Goal: Transaction & Acquisition: Purchase product/service

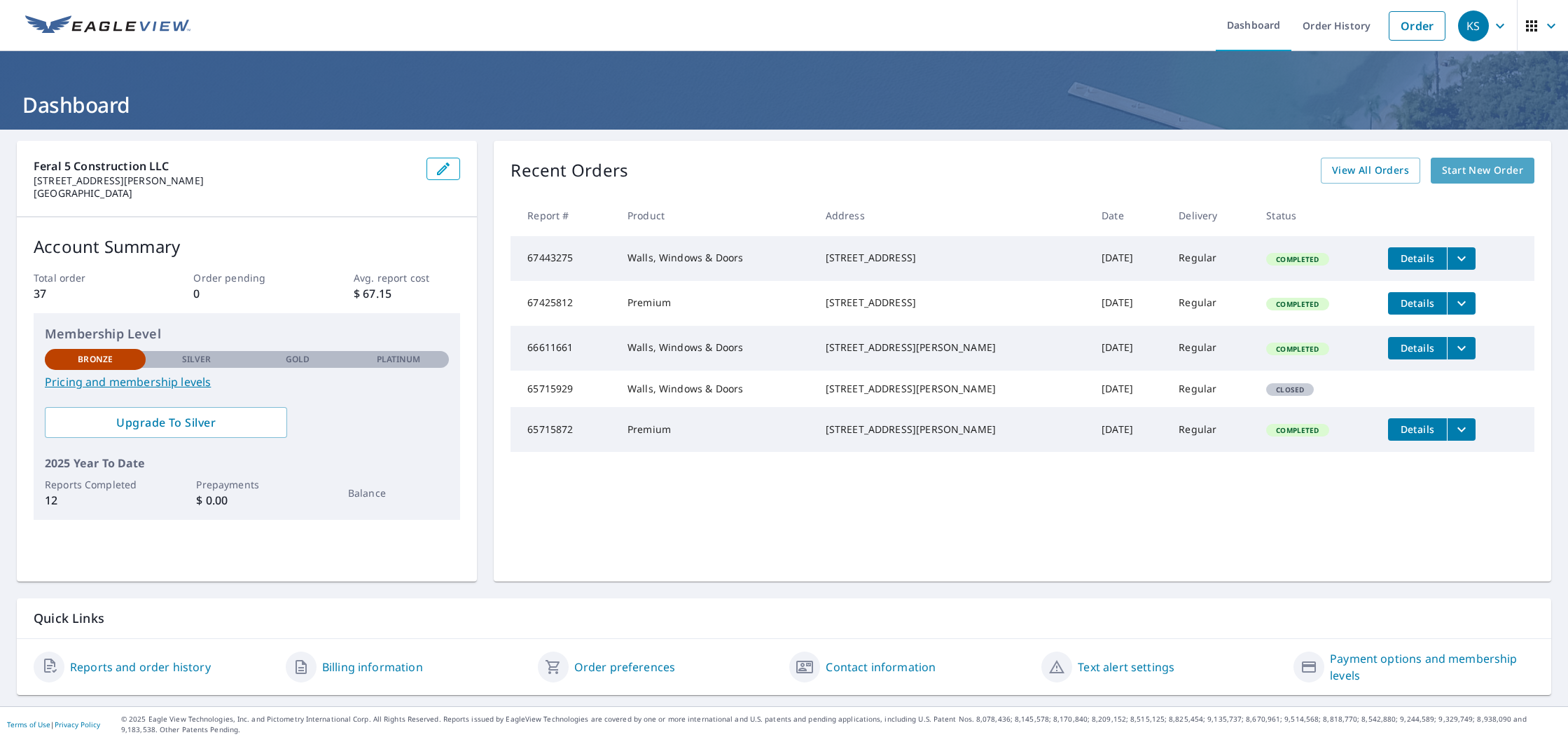
click at [1475, 167] on span "Start New Order" at bounding box center [1482, 170] width 81 height 18
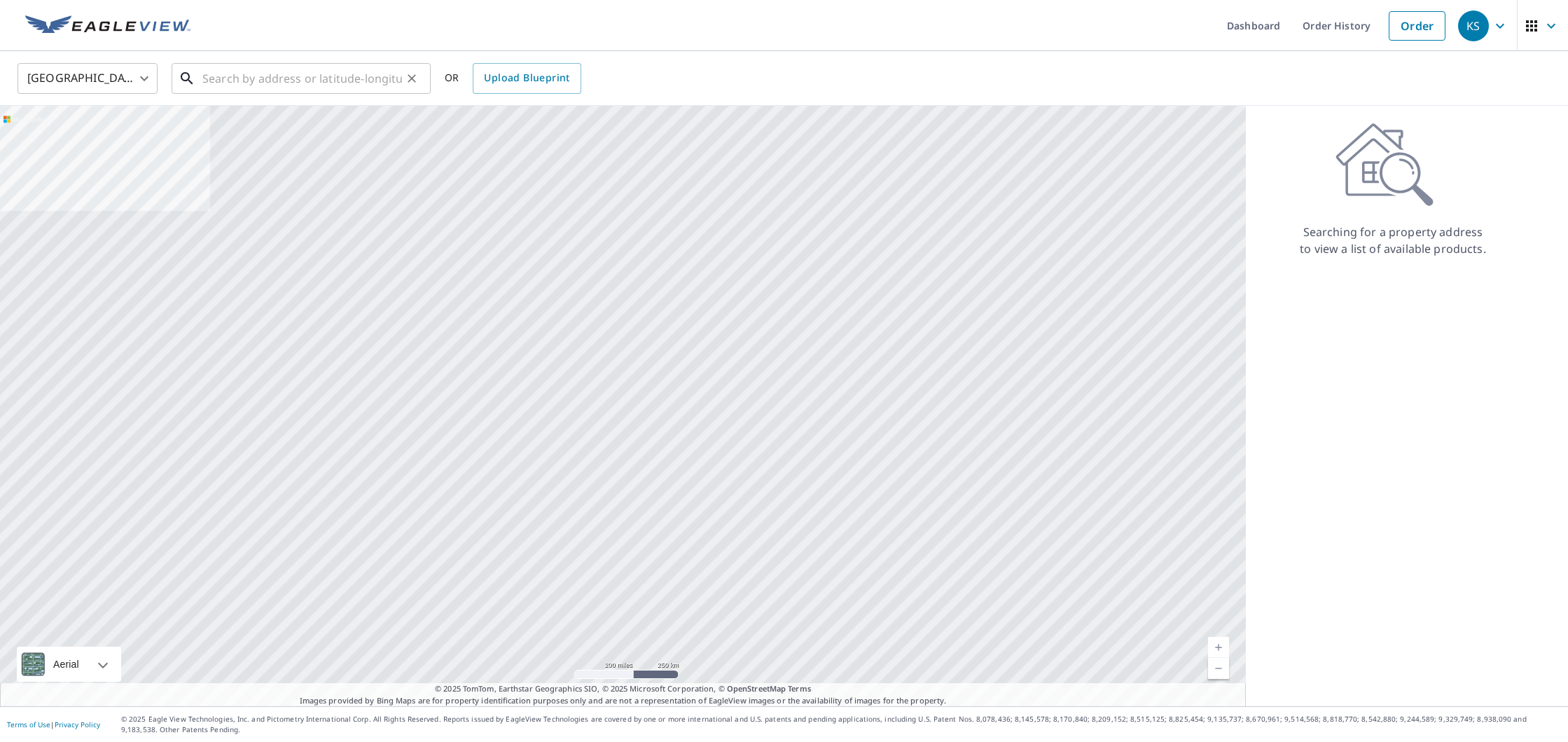
click at [267, 87] on input "text" at bounding box center [302, 78] width 199 height 39
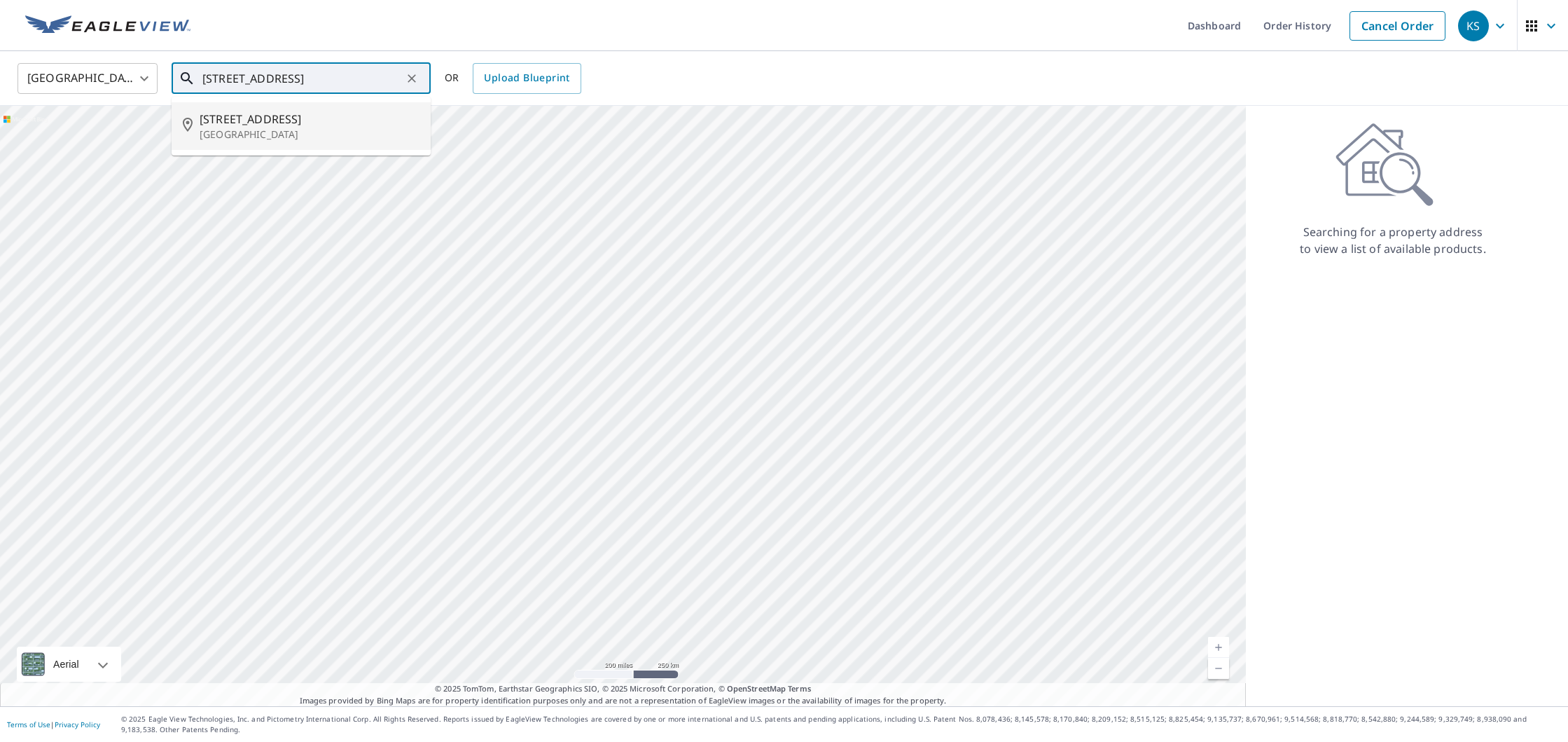
click at [296, 138] on p "[GEOGRAPHIC_DATA]" at bounding box center [309, 134] width 220 height 14
type input "[STREET_ADDRESS]"
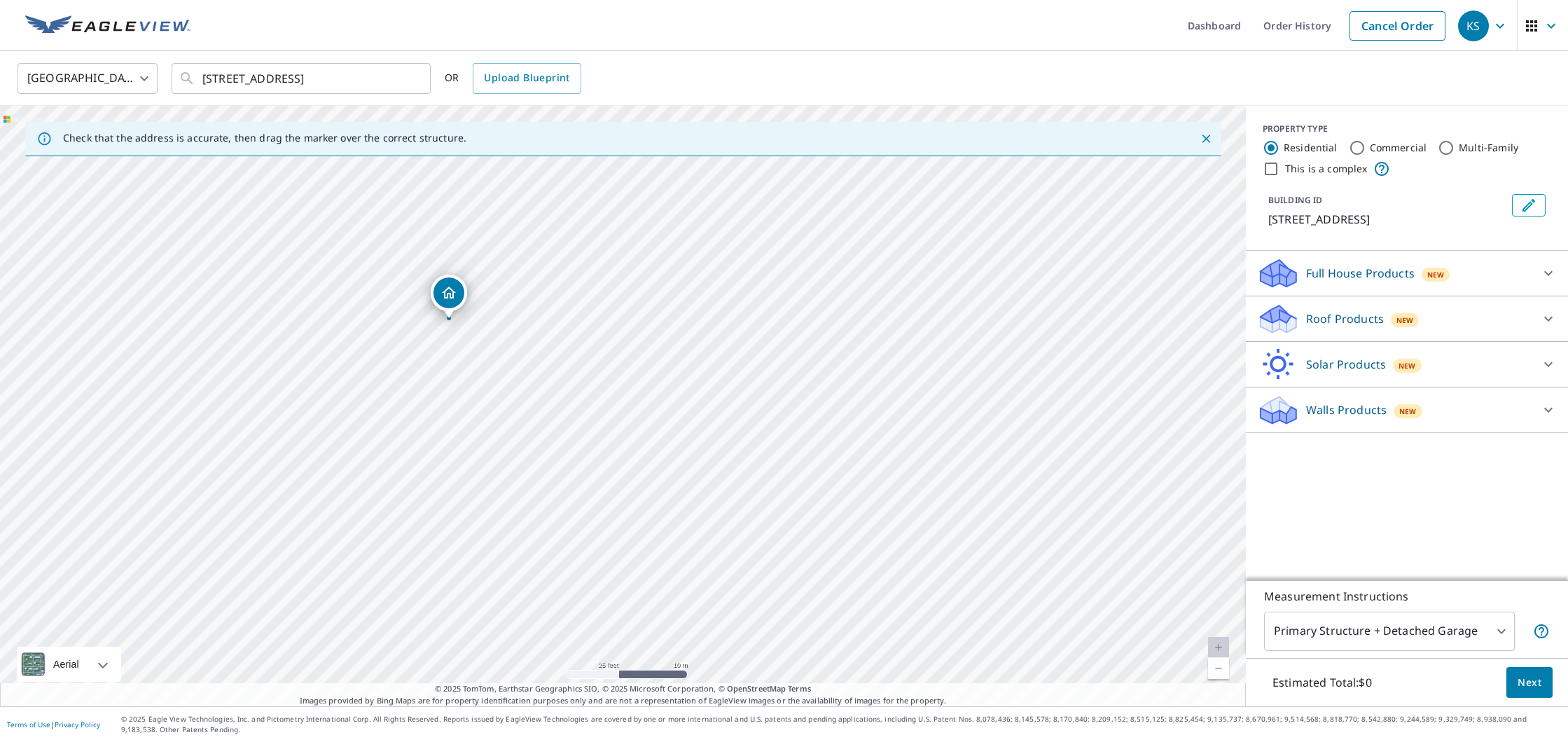
drag, startPoint x: 495, startPoint y: 280, endPoint x: 490, endPoint y: 378, distance: 98.1
click at [490, 378] on div "[STREET_ADDRESS]" at bounding box center [623, 406] width 1246 height 601
drag, startPoint x: 513, startPoint y: 353, endPoint x: 515, endPoint y: 453, distance: 100.0
click at [520, 463] on div "[STREET_ADDRESS]" at bounding box center [623, 406] width 1246 height 601
click at [1349, 322] on p "Roof Products" at bounding box center [1345, 319] width 77 height 17
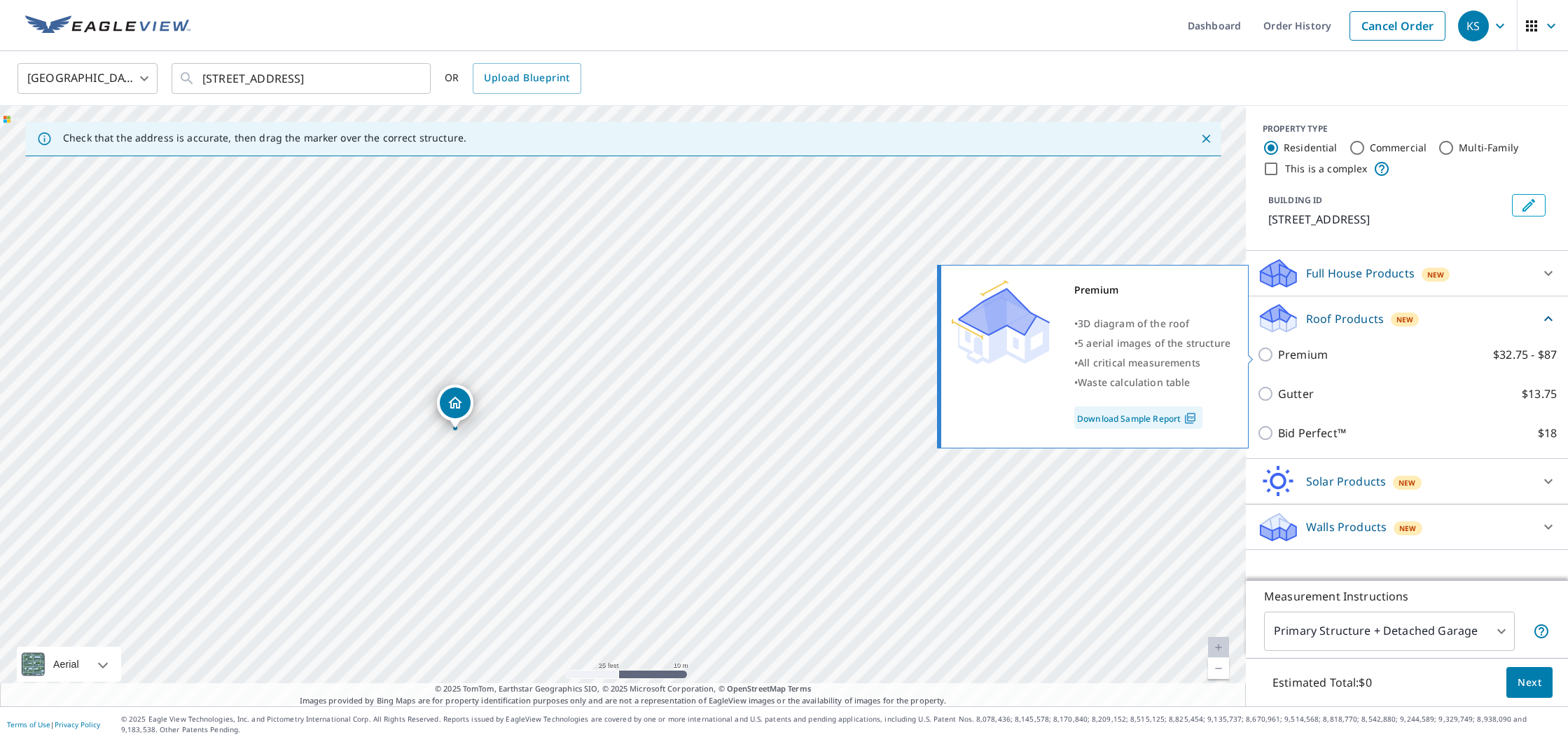
click at [1268, 354] on input "Premium $32.75 - $87" at bounding box center [1267, 354] width 21 height 17
checkbox input "true"
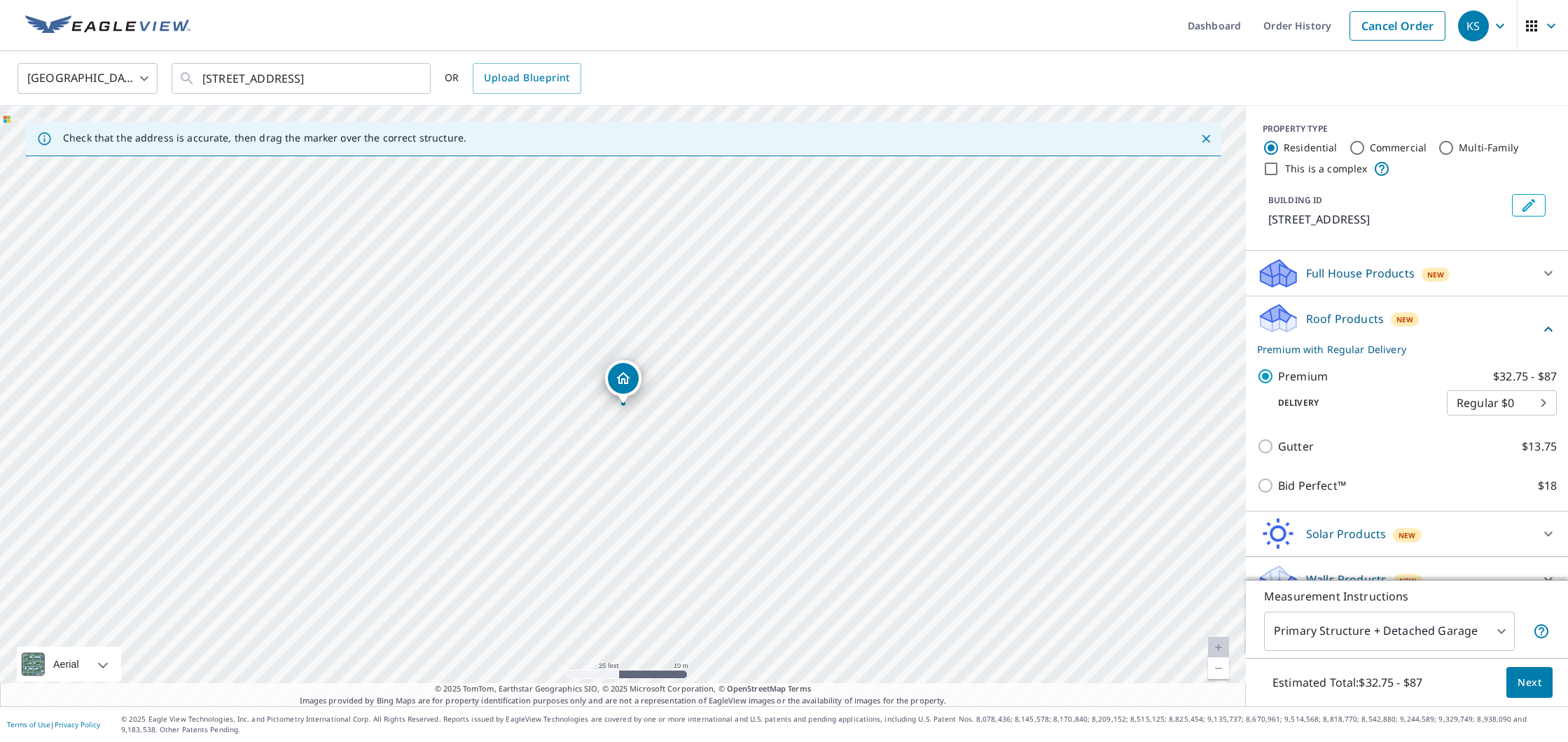
click at [1503, 633] on body "KS KS Dashboard Order History Cancel Order KS [GEOGRAPHIC_DATA] [GEOGRAPHIC_DAT…" at bounding box center [784, 371] width 1568 height 742
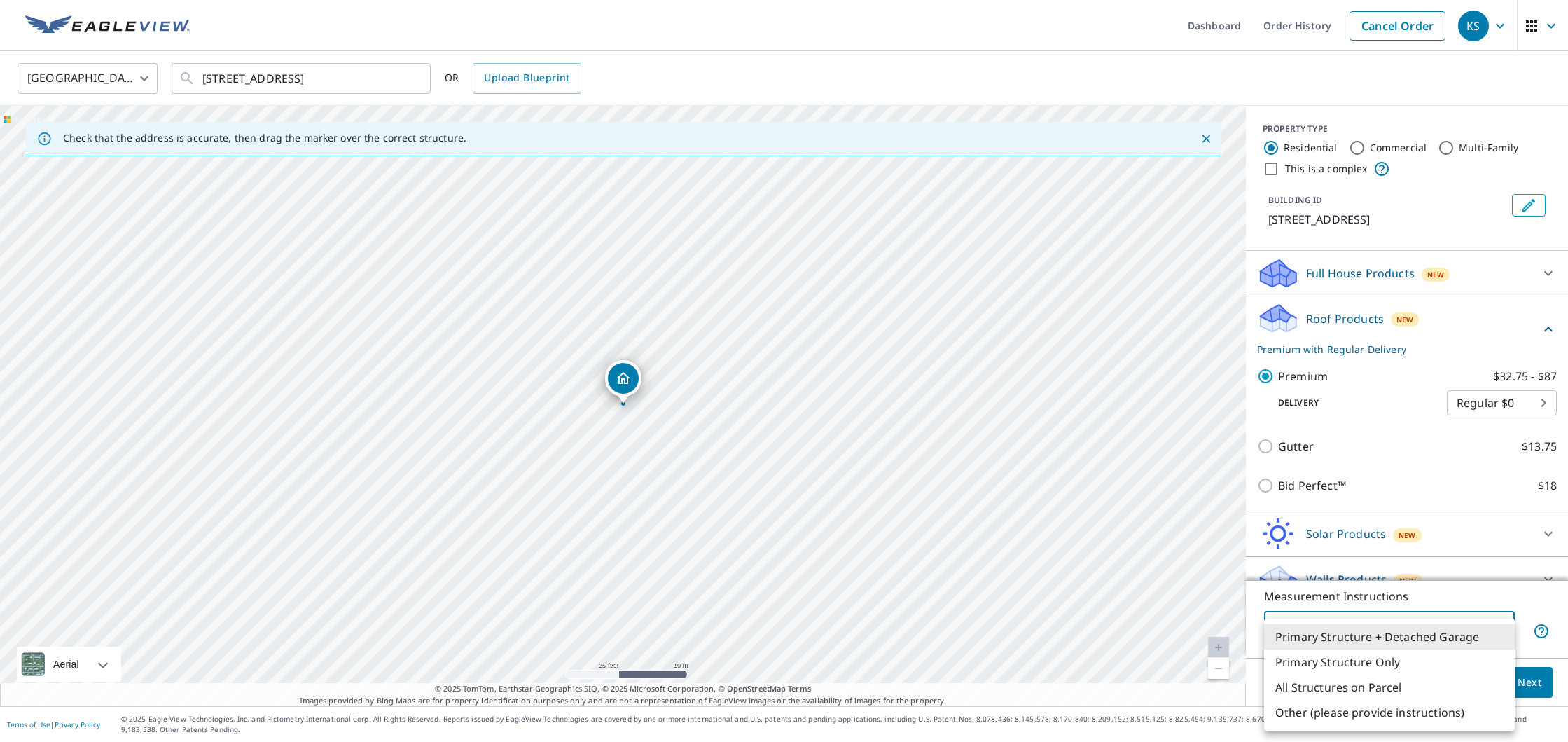
click at [1436, 666] on li "Primary Structure Only" at bounding box center [1389, 662] width 251 height 25
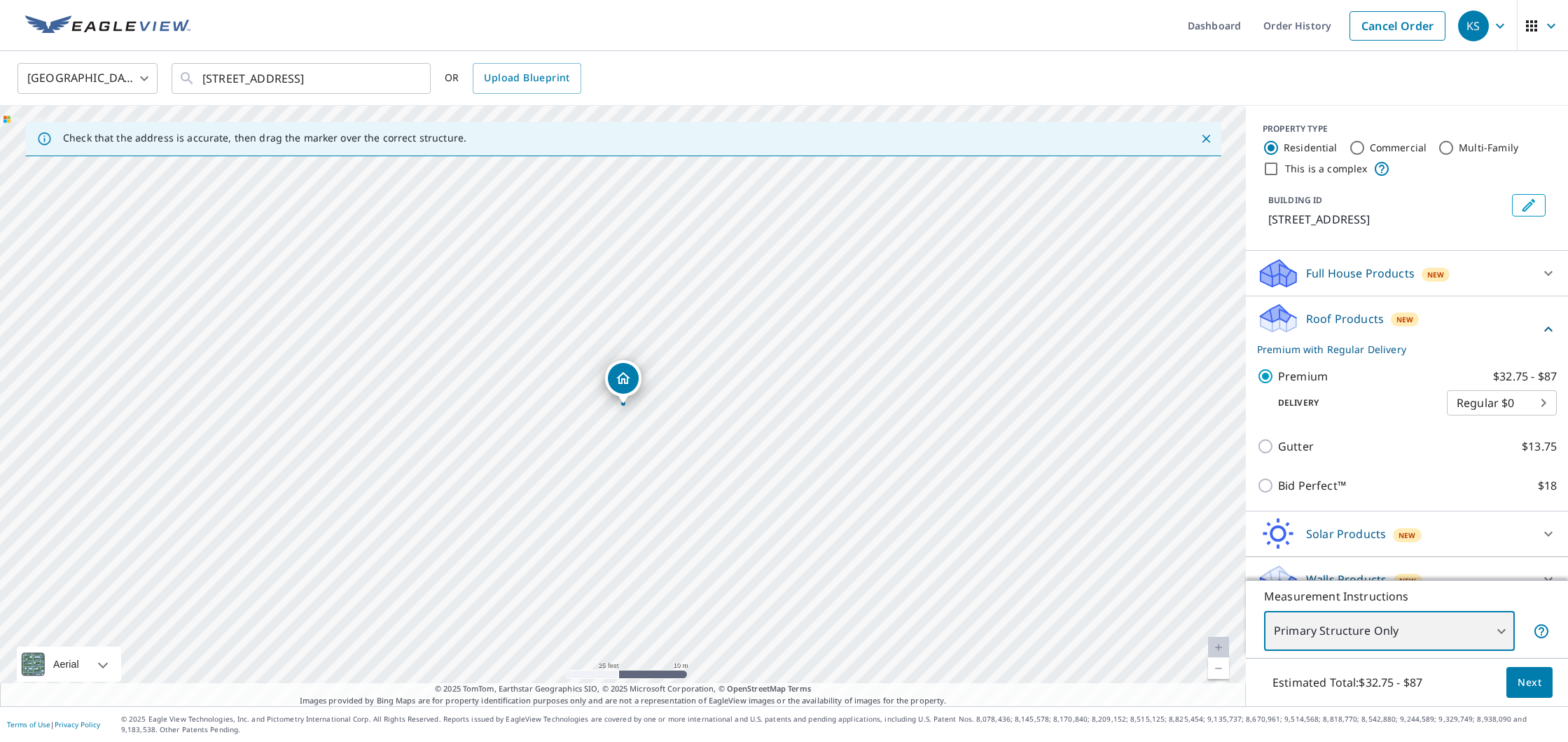
type input "2"
click at [1546, 688] on button "Next" at bounding box center [1529, 682] width 46 height 31
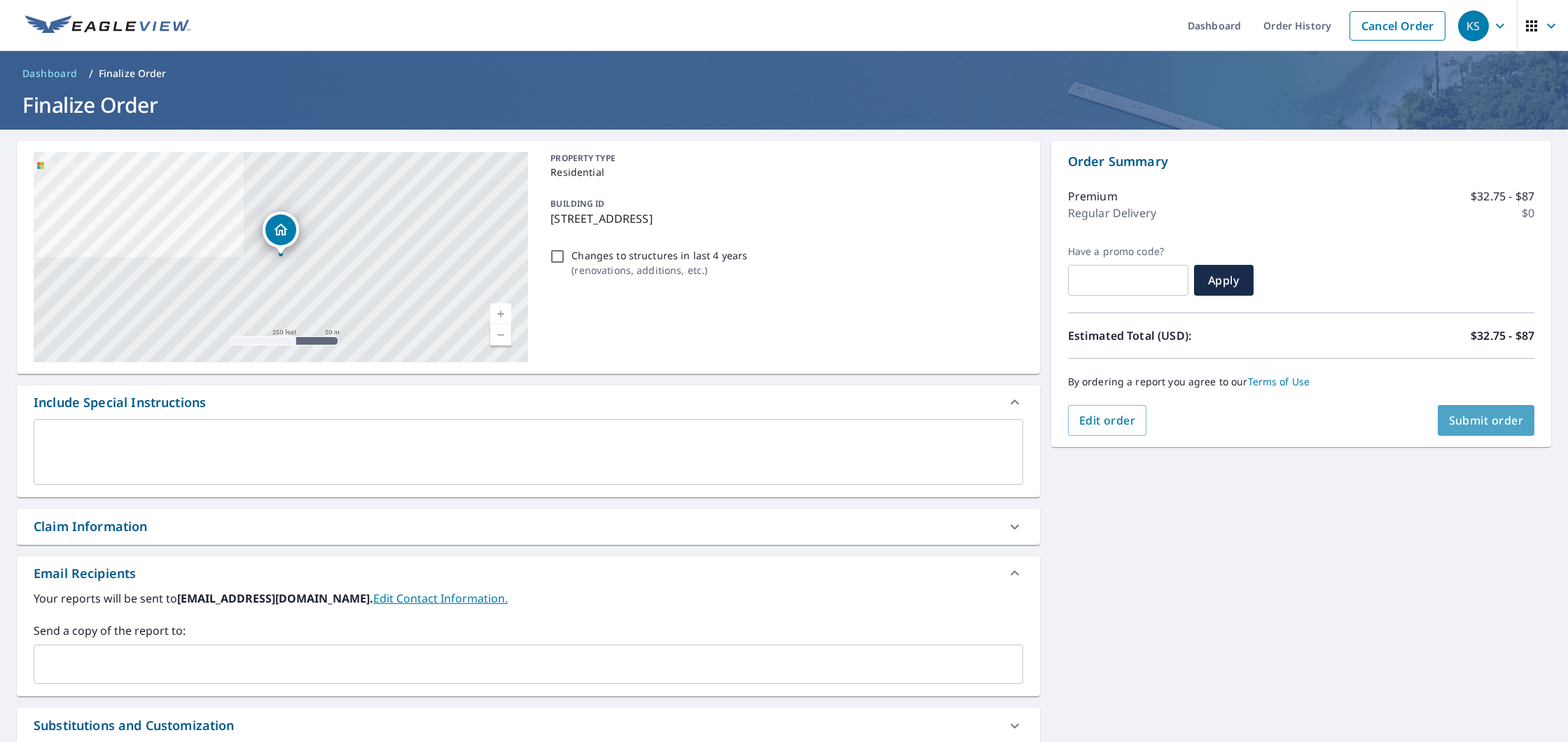
click at [1505, 429] on button "Submit order" at bounding box center [1486, 420] width 97 height 31
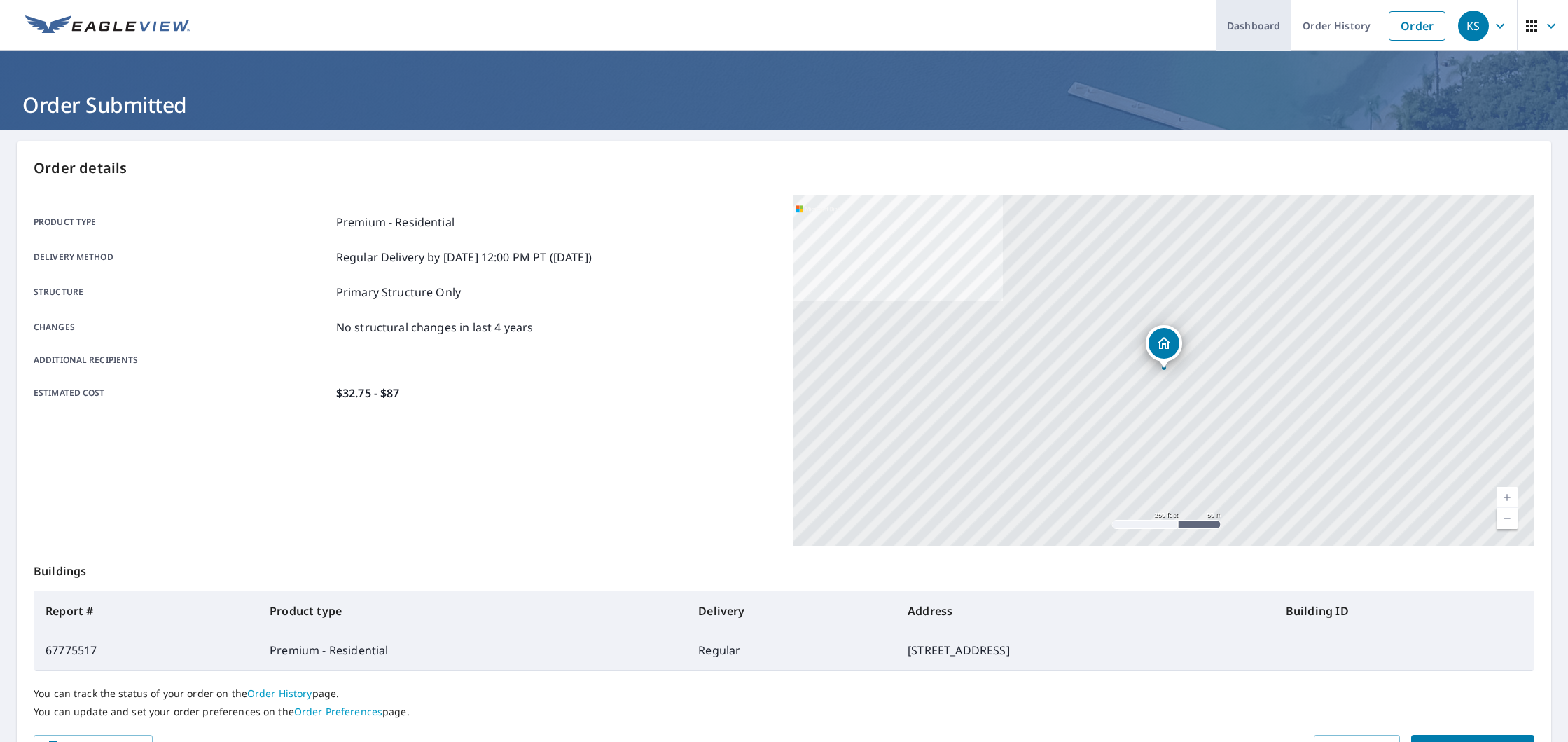
click at [1264, 39] on link "Dashboard" at bounding box center [1253, 25] width 76 height 51
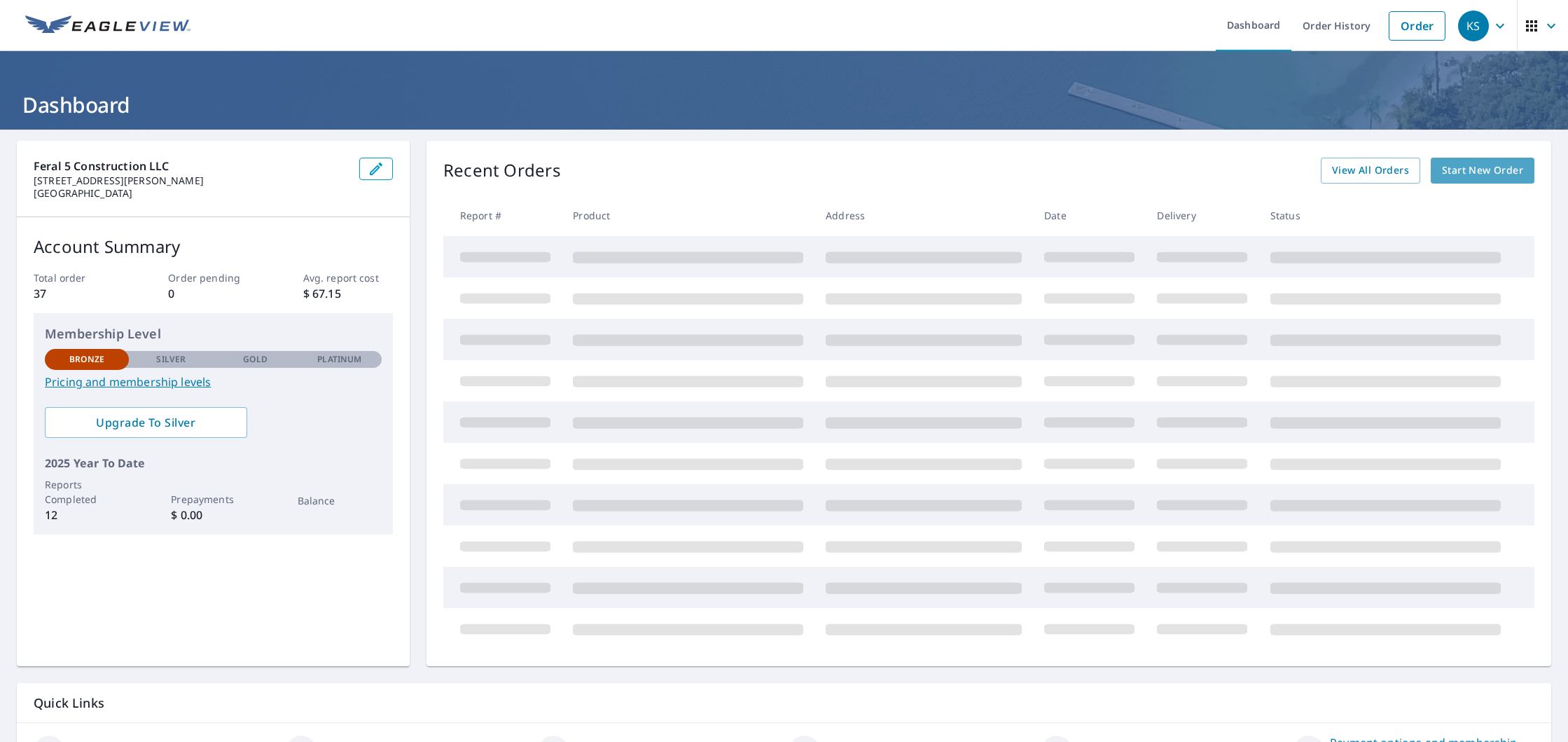
click at [1489, 161] on span "Start New Order" at bounding box center [1482, 170] width 81 height 18
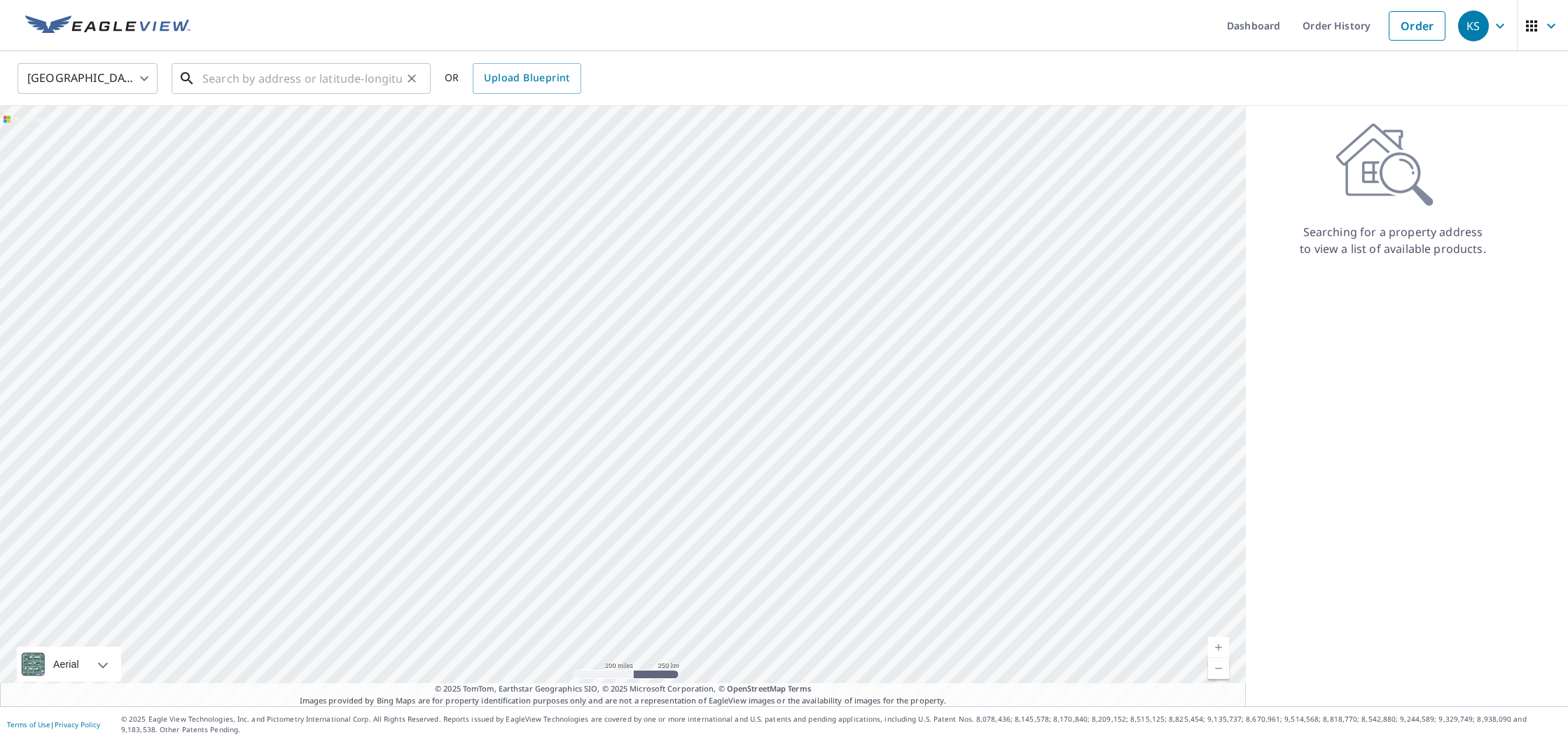
click at [365, 77] on input "text" at bounding box center [302, 78] width 199 height 39
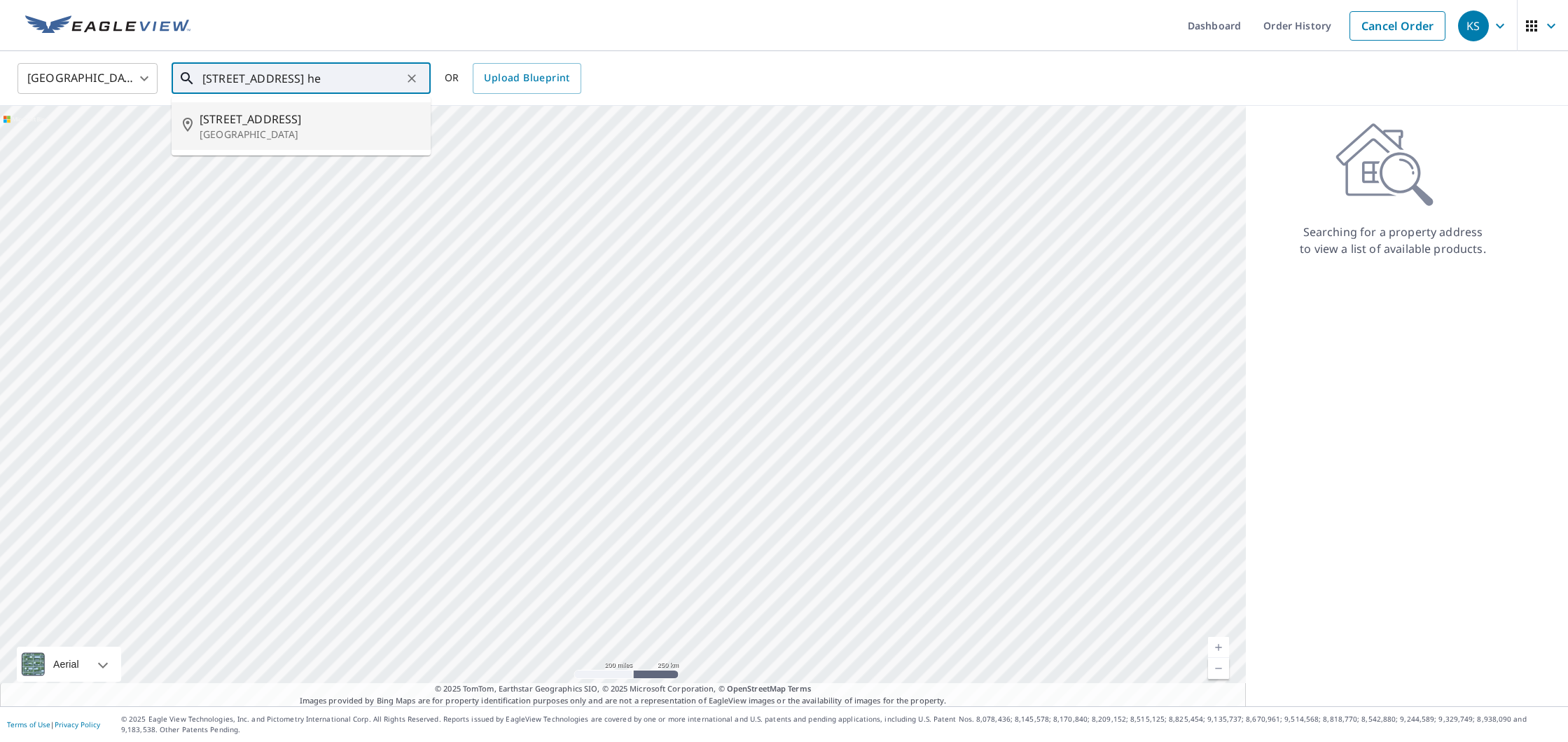
click at [248, 118] on span "[STREET_ADDRESS]" at bounding box center [309, 119] width 220 height 17
type input "[STREET_ADDRESS]"
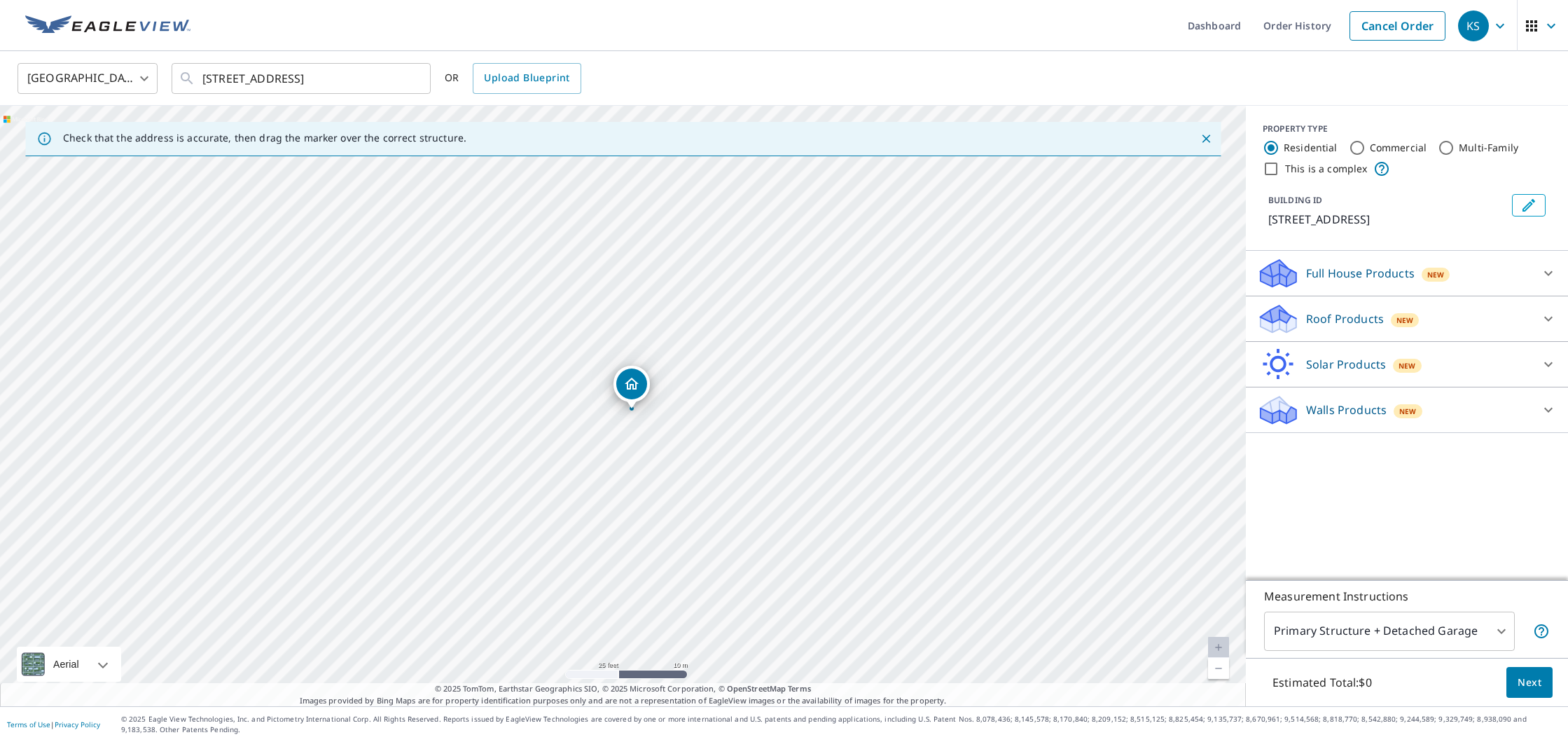
click at [1332, 322] on p "Roof Products" at bounding box center [1345, 319] width 77 height 17
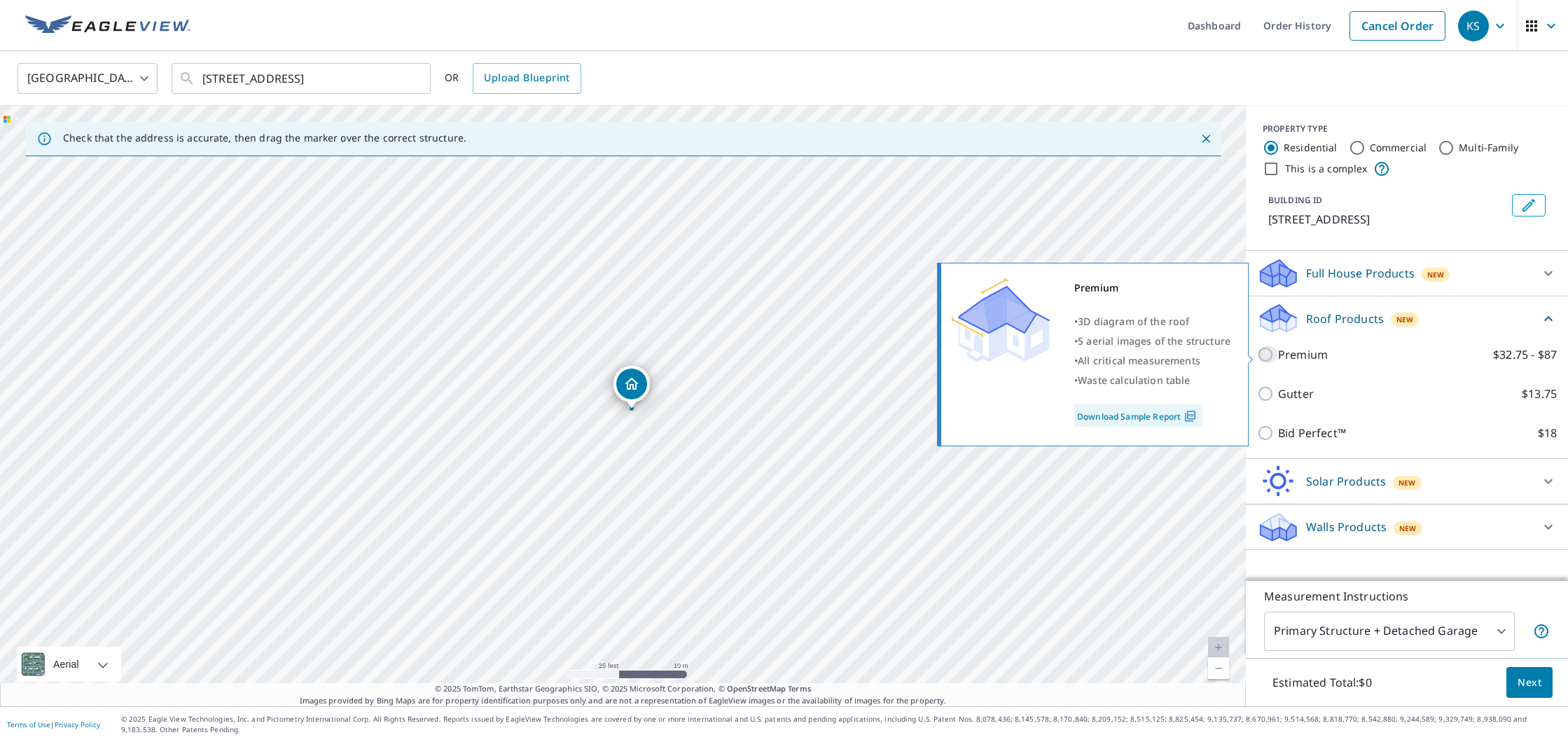
click at [1270, 359] on input "Premium $32.75 - $87" at bounding box center [1267, 354] width 21 height 17
checkbox input "true"
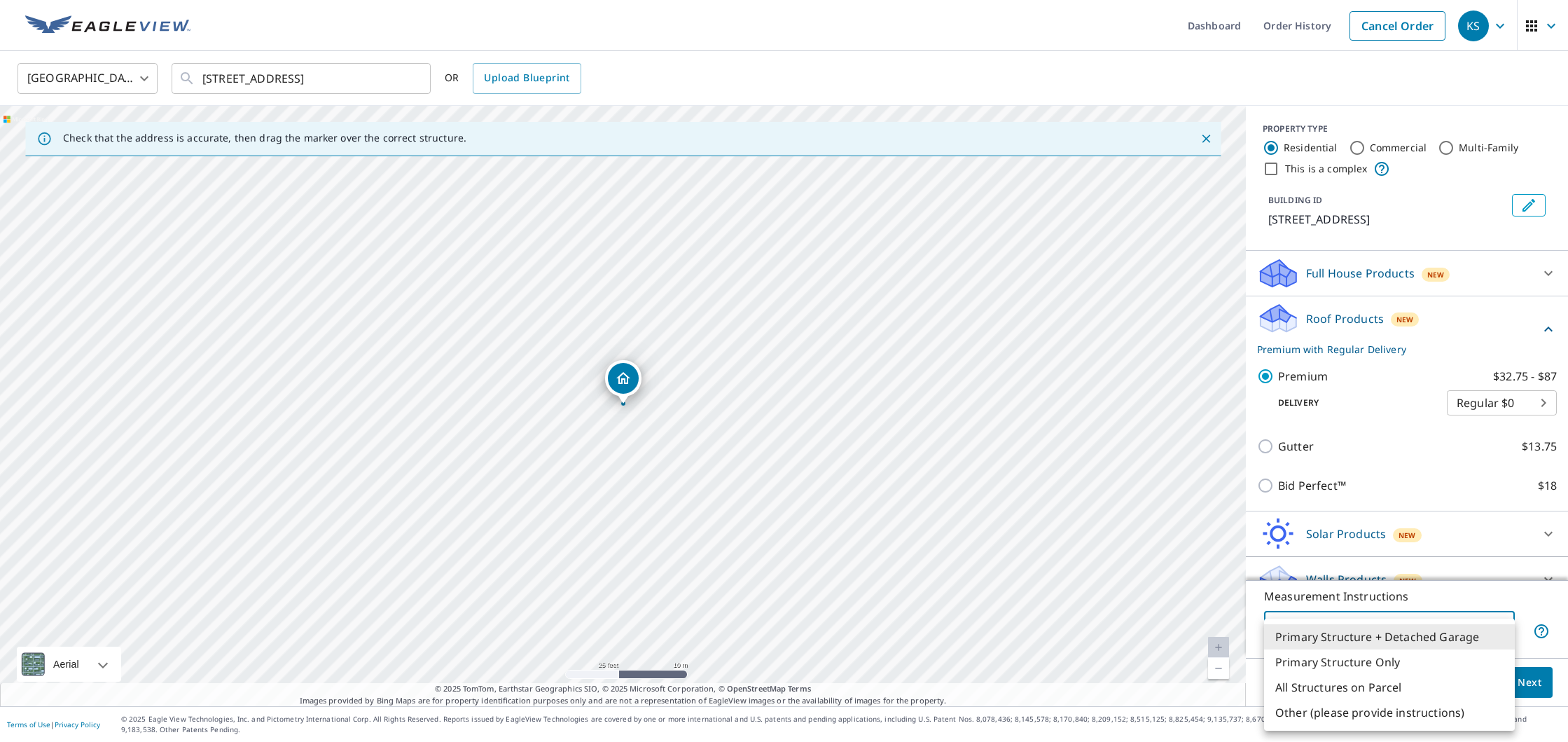
click at [1425, 627] on body "KS KS Dashboard Order History Cancel Order KS [GEOGRAPHIC_DATA] [GEOGRAPHIC_DAT…" at bounding box center [784, 371] width 1568 height 742
click at [1404, 662] on li "Primary Structure Only" at bounding box center [1389, 662] width 251 height 25
type input "2"
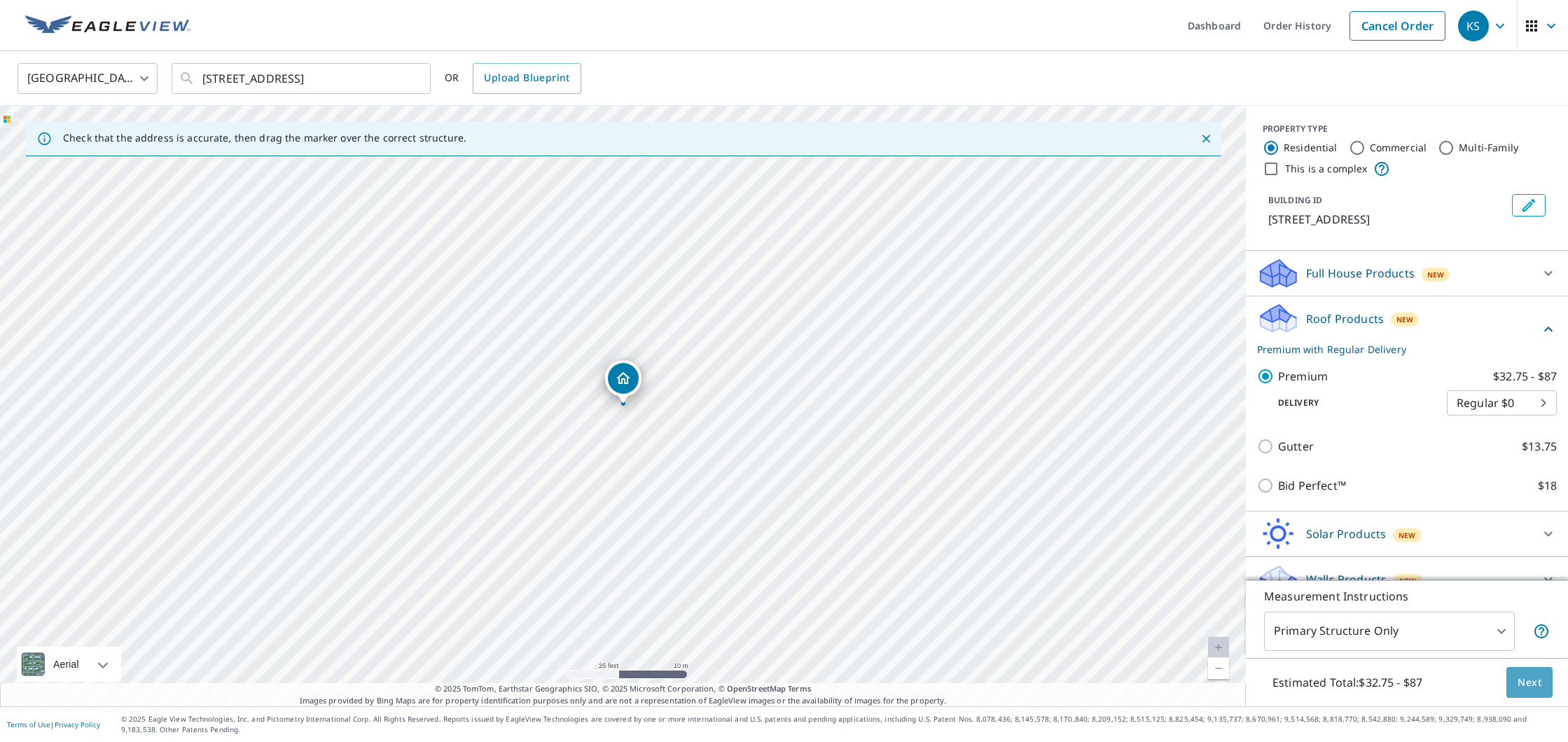
click at [1516, 682] on button "Next" at bounding box center [1529, 682] width 46 height 31
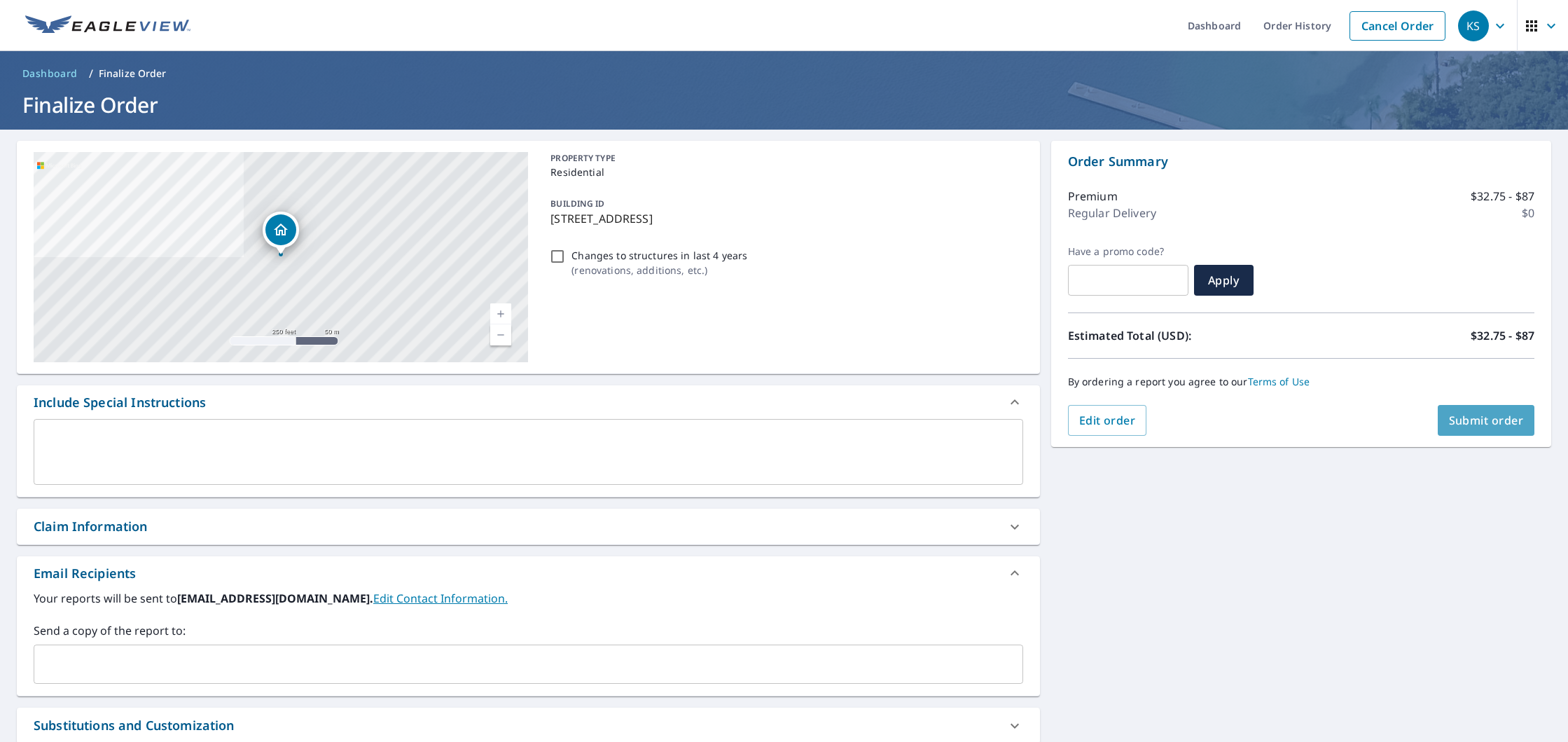
click at [1465, 424] on span "Submit order" at bounding box center [1486, 420] width 75 height 16
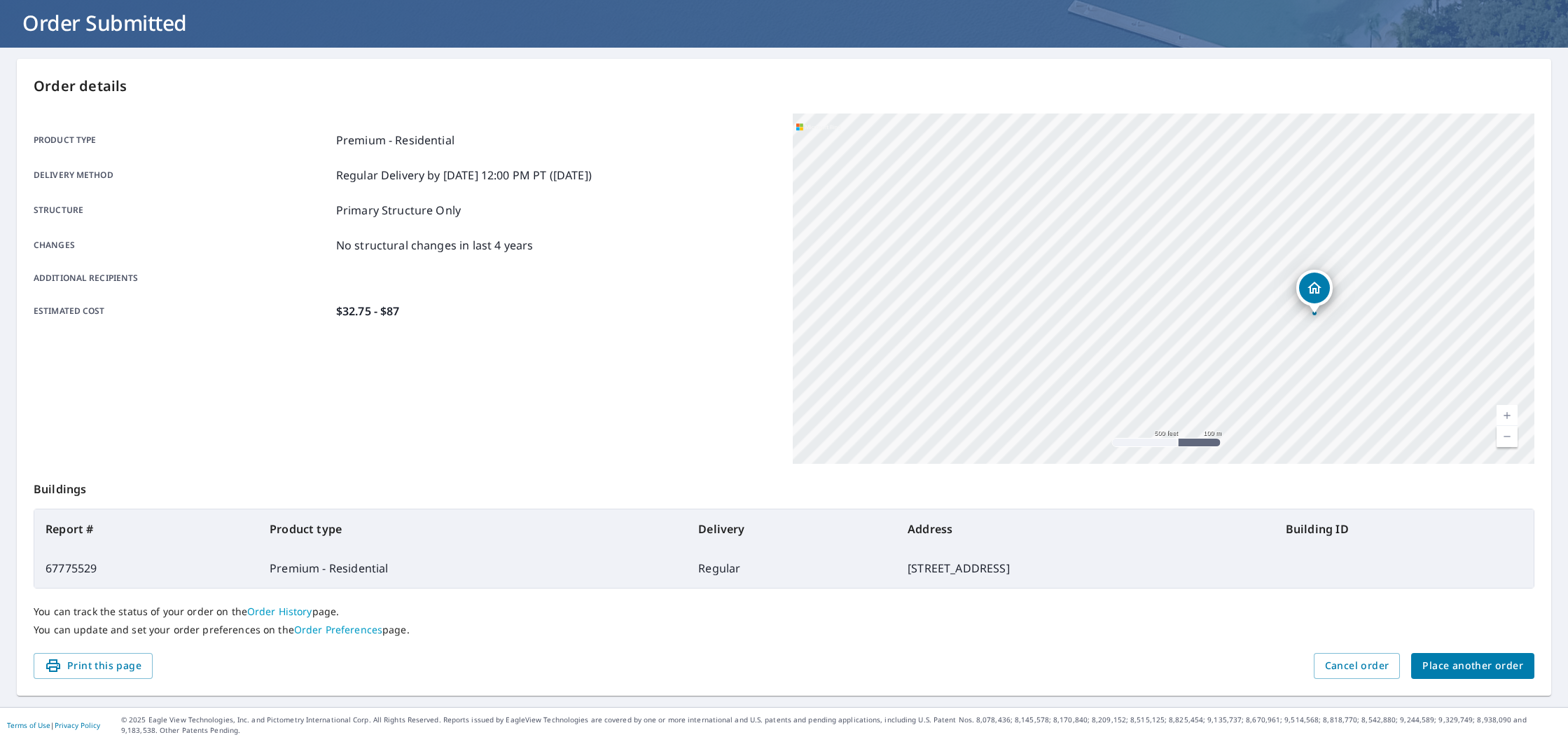
click at [1475, 671] on span "Place another order" at bounding box center [1473, 666] width 101 height 18
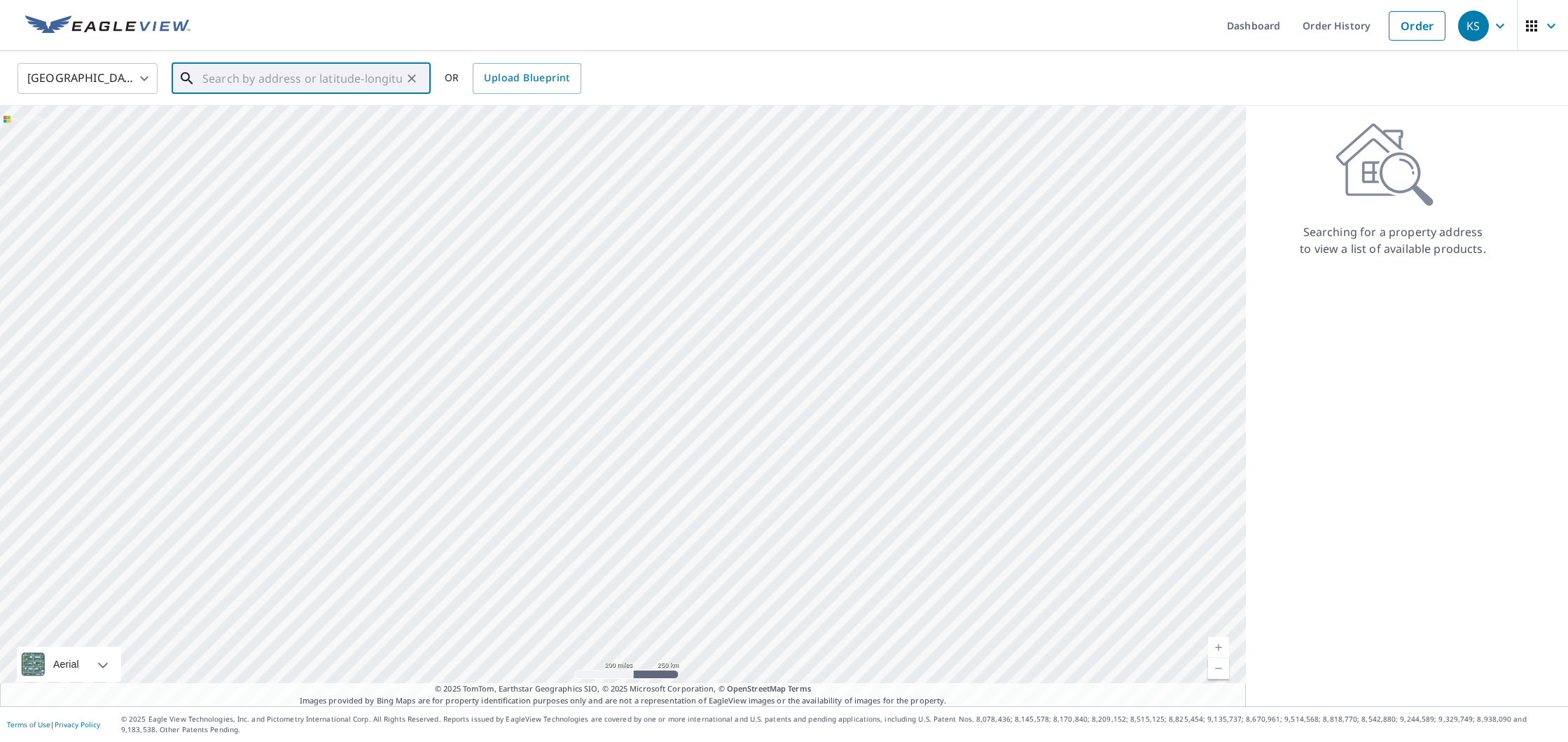
click at [263, 92] on input "text" at bounding box center [302, 78] width 199 height 39
click at [260, 126] on span "3924 Jaynic Dr" at bounding box center [309, 119] width 220 height 17
type input "[STREET_ADDRESS][PERSON_NAME]"
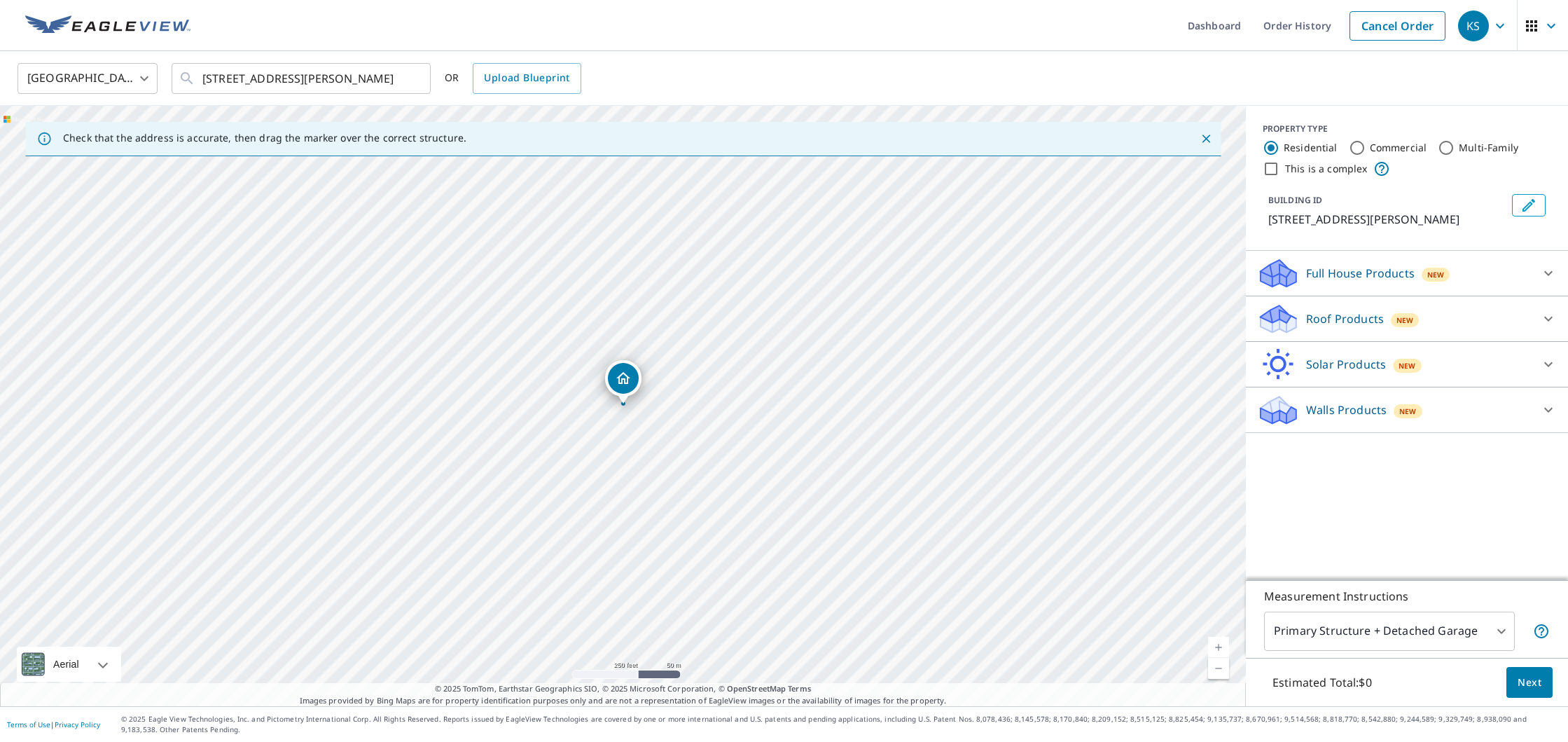
click at [1356, 328] on div "Roof Products New" at bounding box center [1394, 319] width 274 height 33
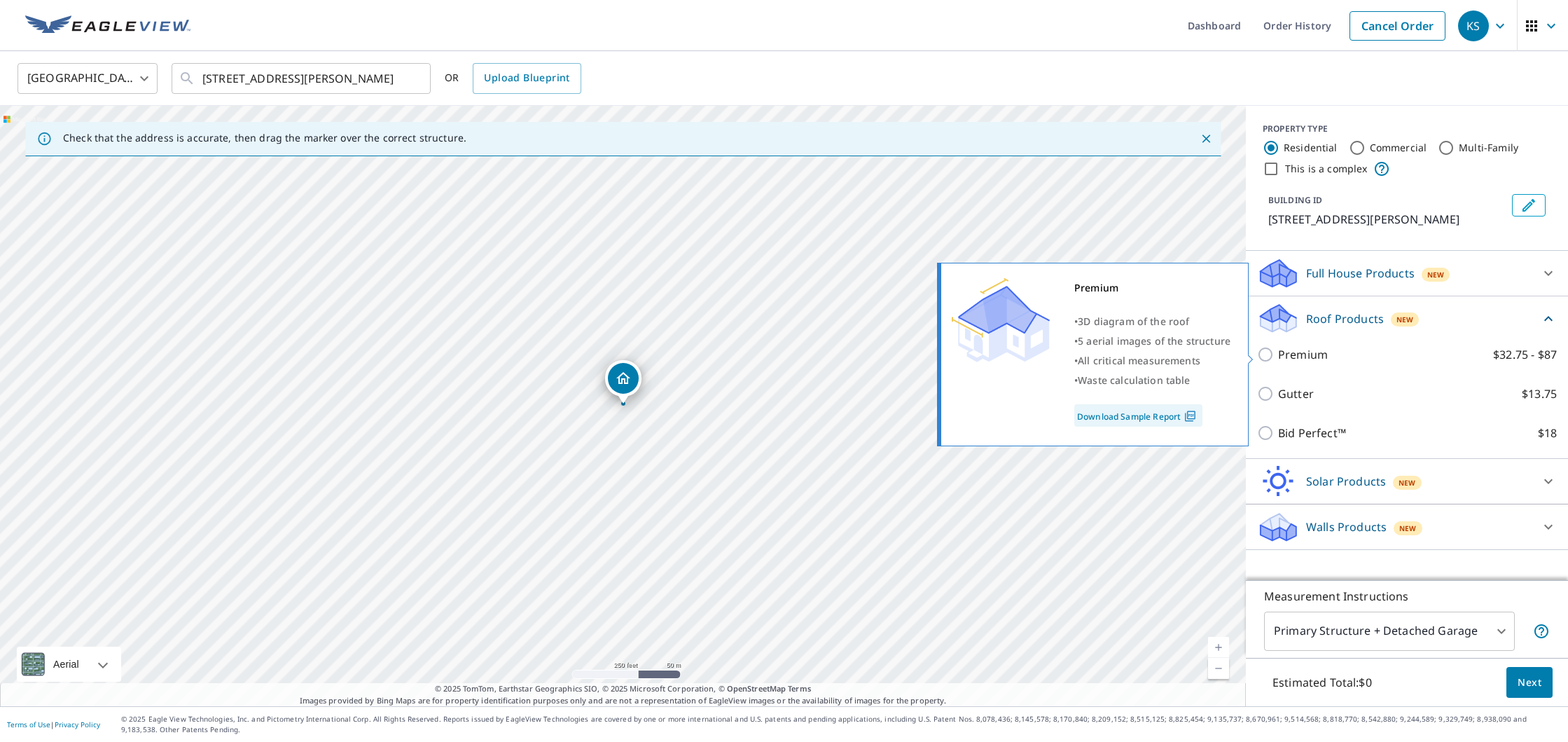
click at [1272, 358] on input "Premium $32.75 - $87" at bounding box center [1267, 354] width 21 height 17
checkbox input "true"
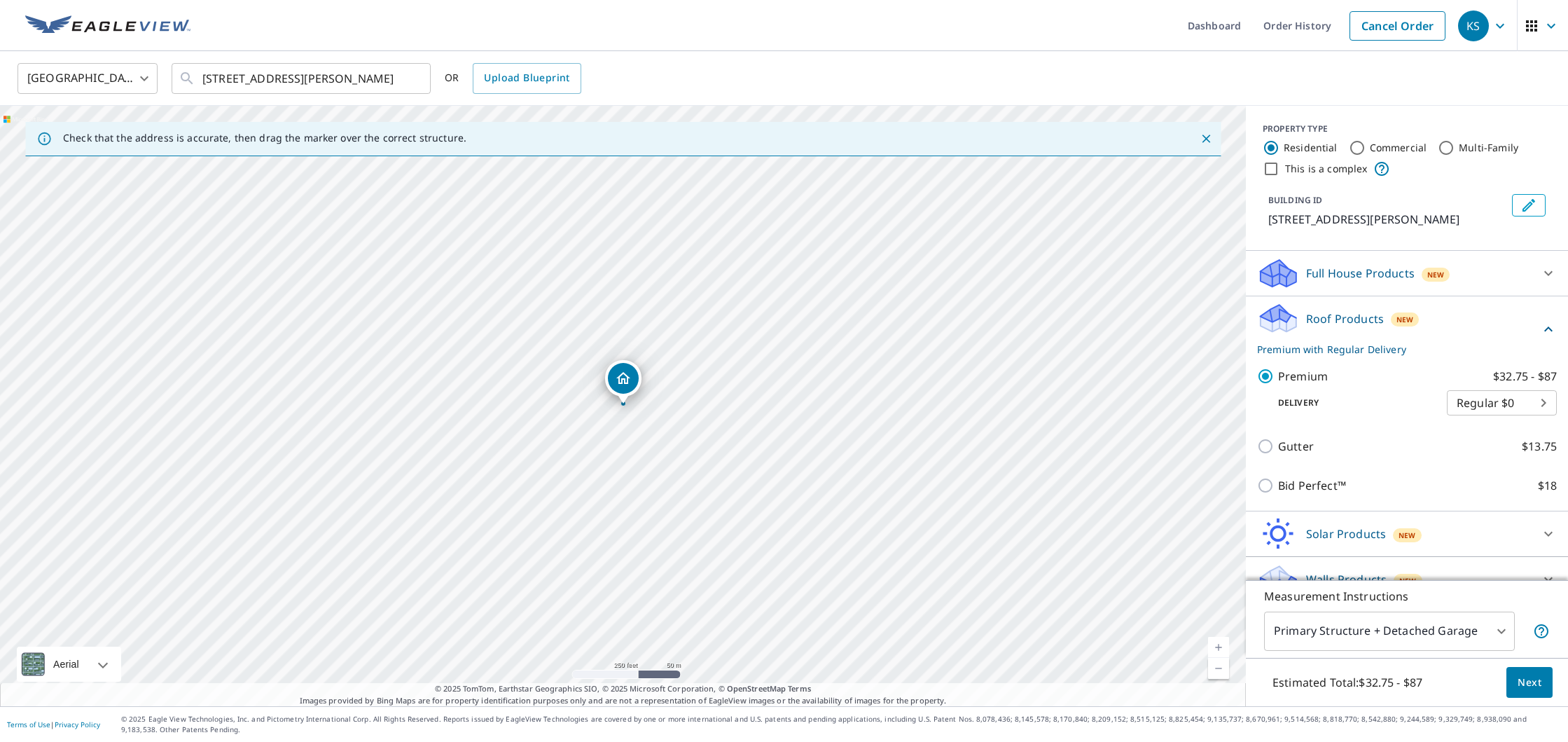
click at [1483, 642] on body "KS KS Dashboard Order History Cancel Order KS [GEOGRAPHIC_DATA] [GEOGRAPHIC_DAT…" at bounding box center [784, 371] width 1568 height 742
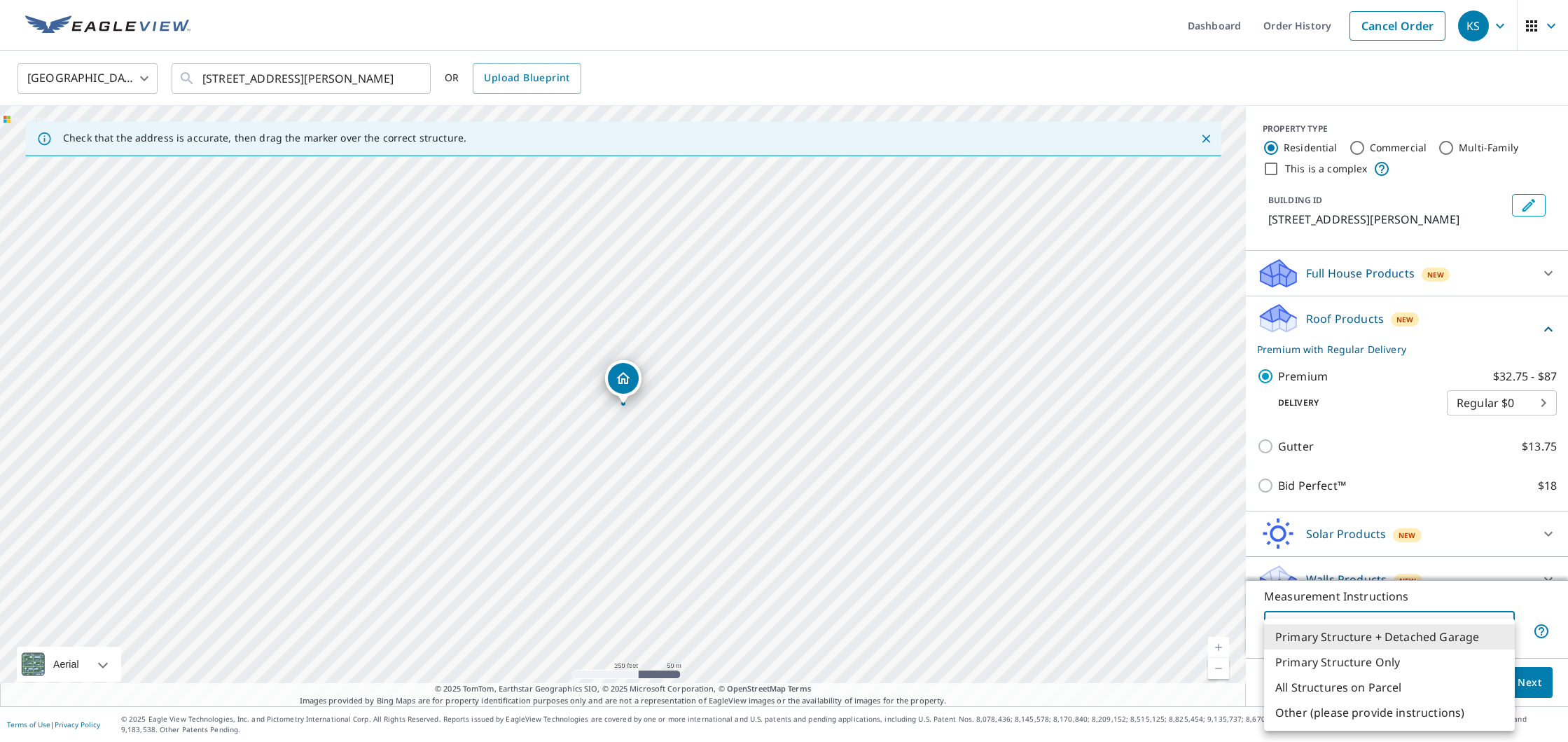
click at [1450, 663] on li "Primary Structure Only" at bounding box center [1389, 662] width 251 height 25
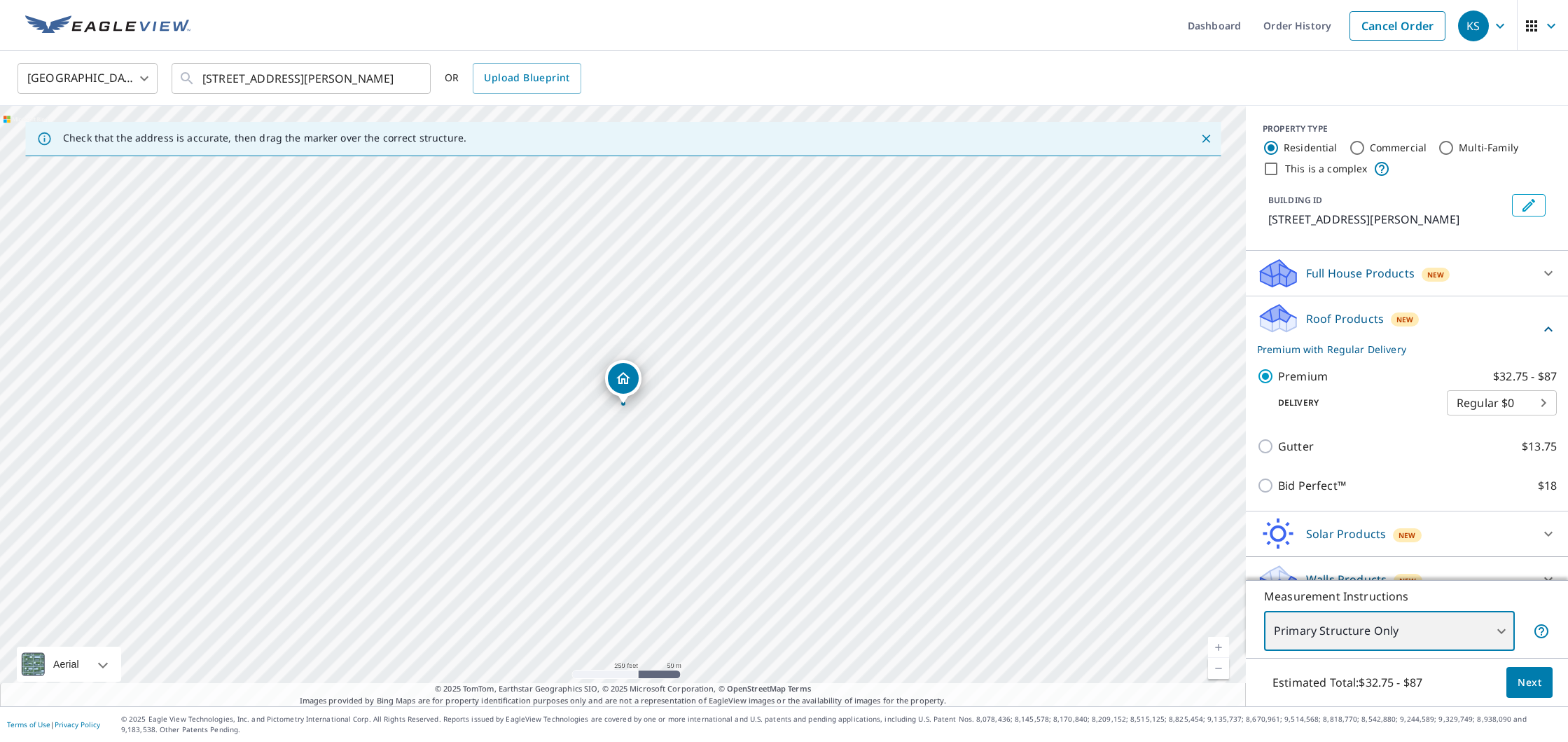
type input "2"
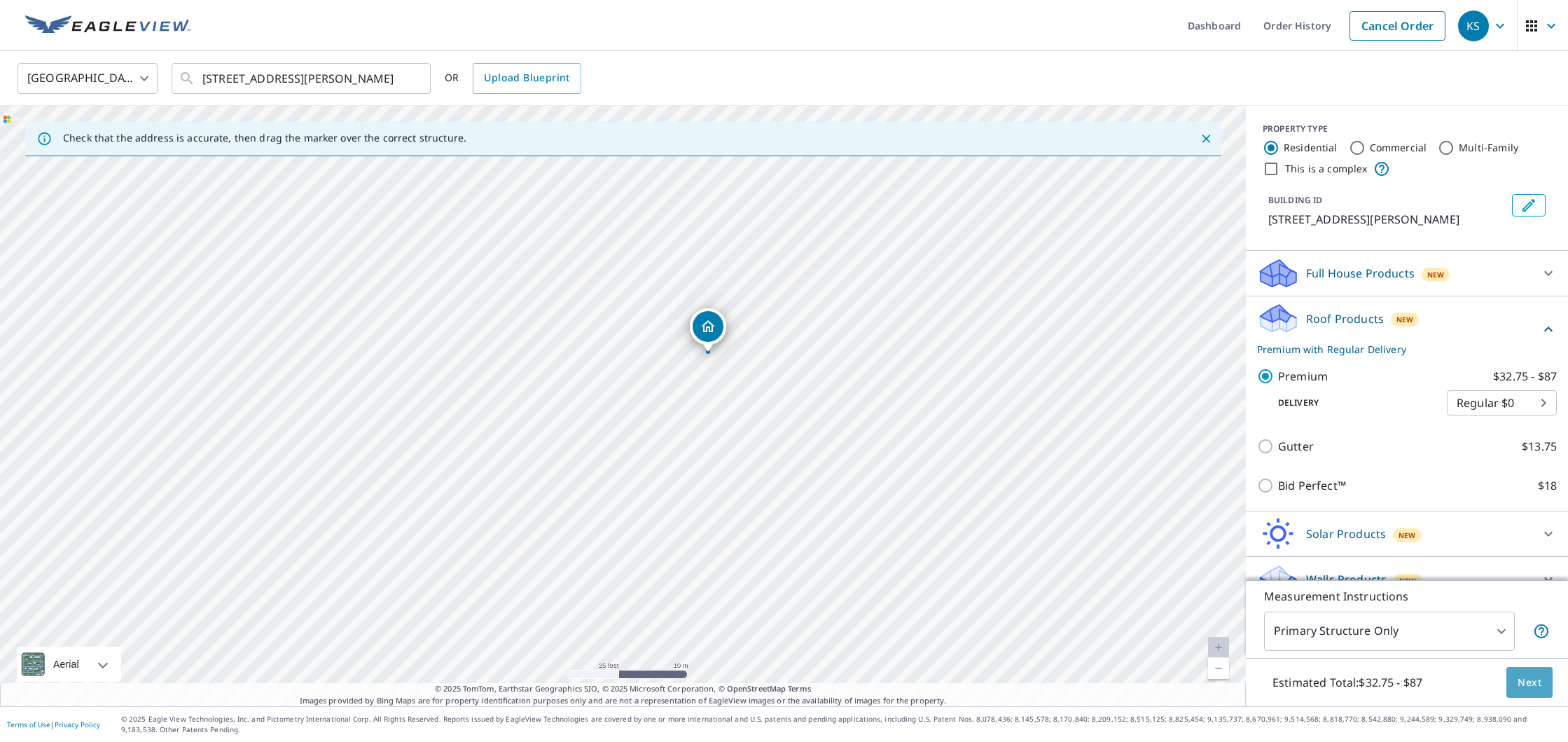
click at [1520, 676] on span "Next" at bounding box center [1529, 683] width 24 height 18
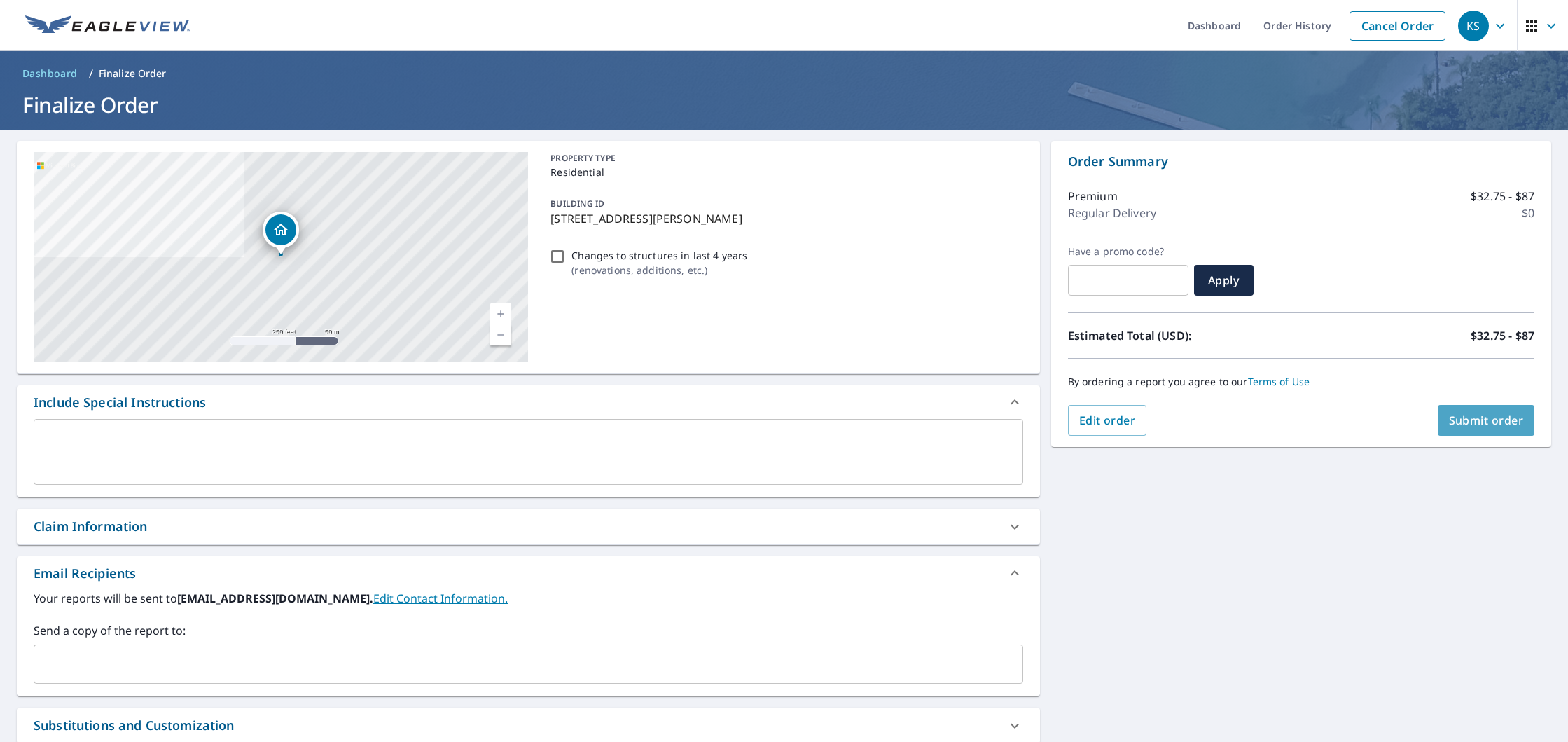
click at [1506, 431] on button "Submit order" at bounding box center [1486, 420] width 97 height 31
